Goal: Transaction & Acquisition: Book appointment/travel/reservation

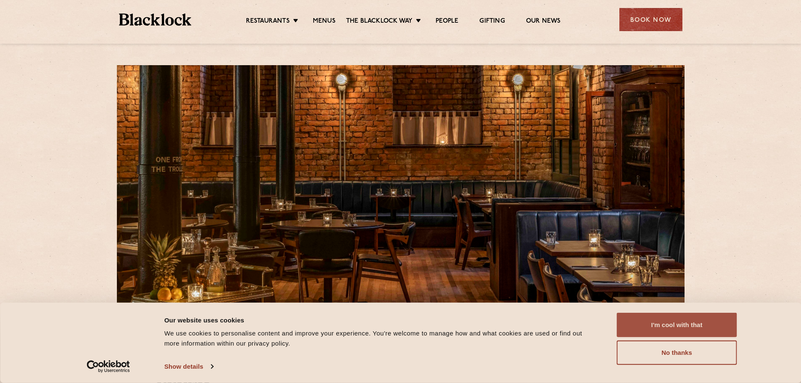
click at [658, 316] on button "I'm cool with that" at bounding box center [677, 325] width 120 height 24
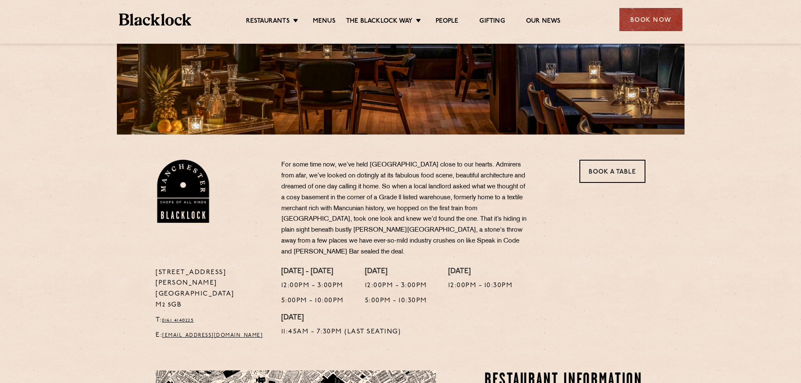
scroll to position [210, 0]
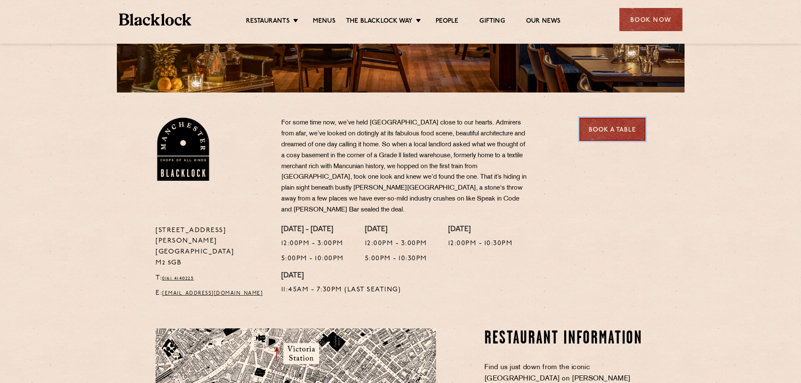
click at [611, 128] on link "Book a Table" at bounding box center [612, 129] width 66 height 23
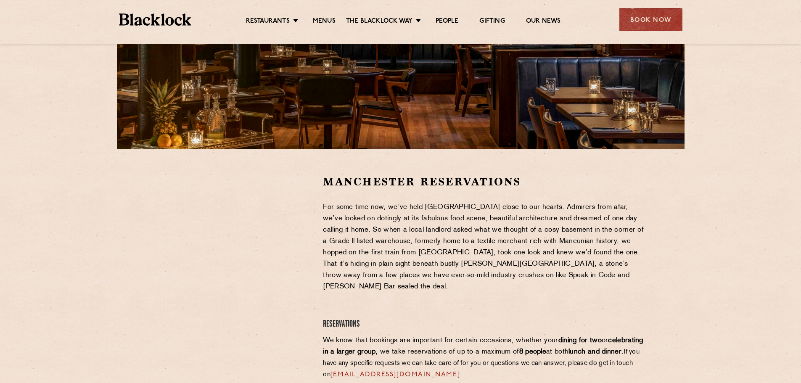
scroll to position [210, 0]
